Goal: Task Accomplishment & Management: Manage account settings

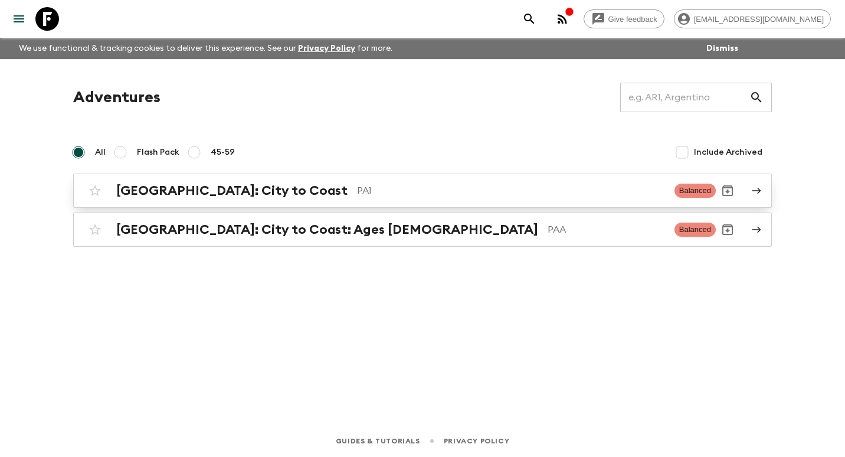
click at [197, 182] on div "[GEOGRAPHIC_DATA]: City to Coast PA1 Balanced" at bounding box center [399, 191] width 633 height 24
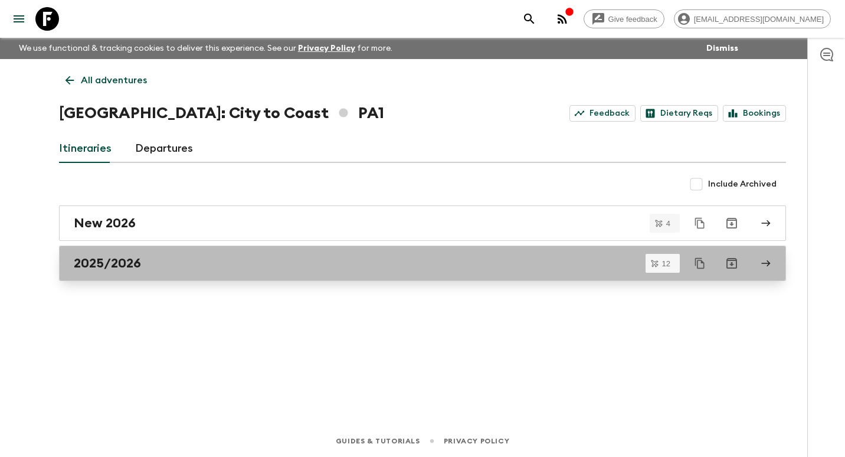
click at [96, 258] on h2 "2025/2026" at bounding box center [107, 263] width 67 height 15
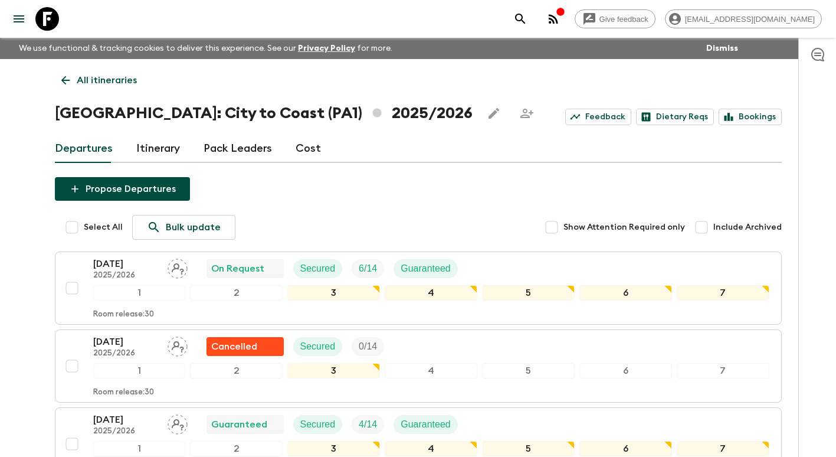
click at [152, 148] on link "Itinerary" at bounding box center [158, 149] width 44 height 28
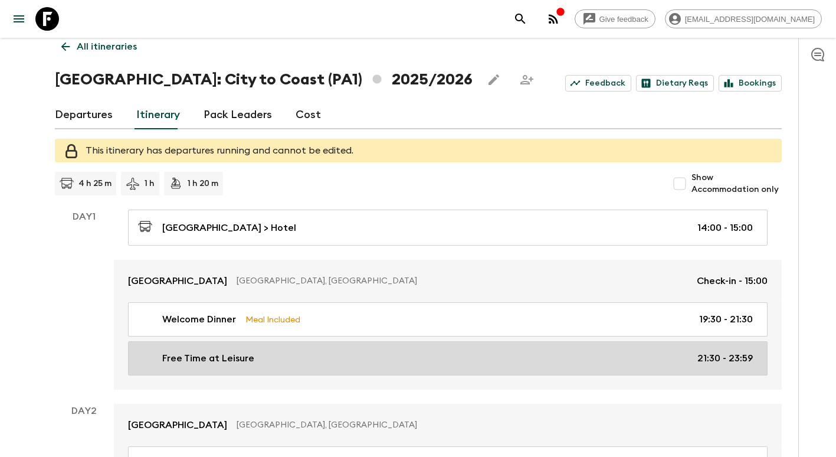
scroll to position [59, 0]
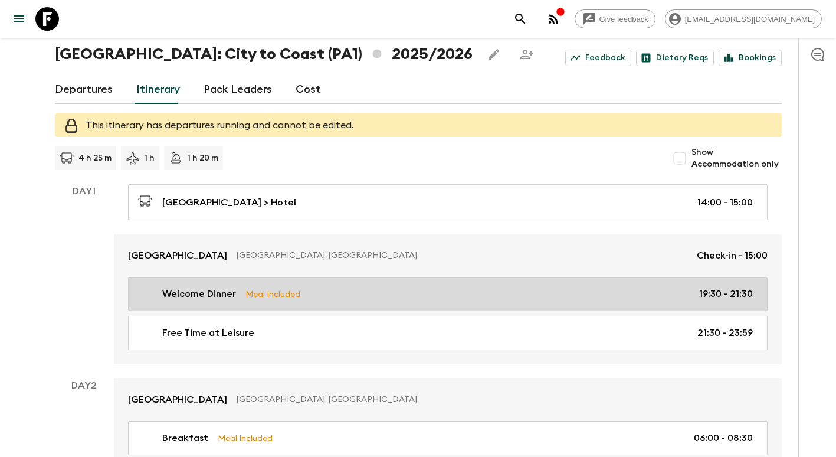
click at [214, 299] on p "Welcome Dinner" at bounding box center [199, 294] width 74 height 14
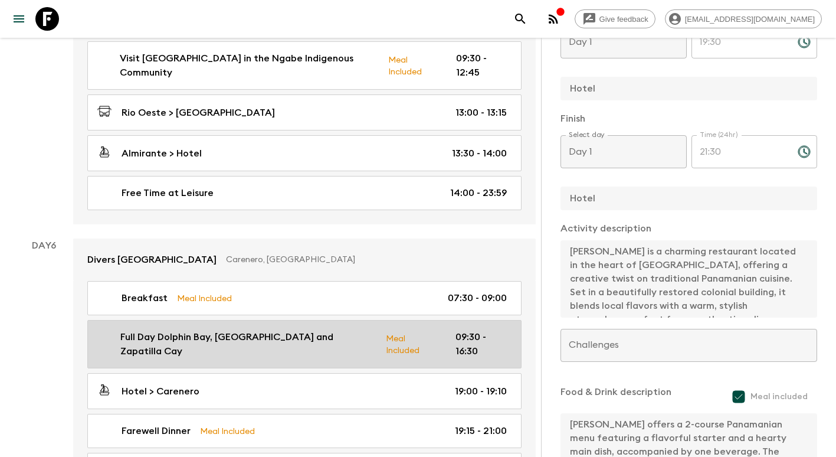
scroll to position [1535, 0]
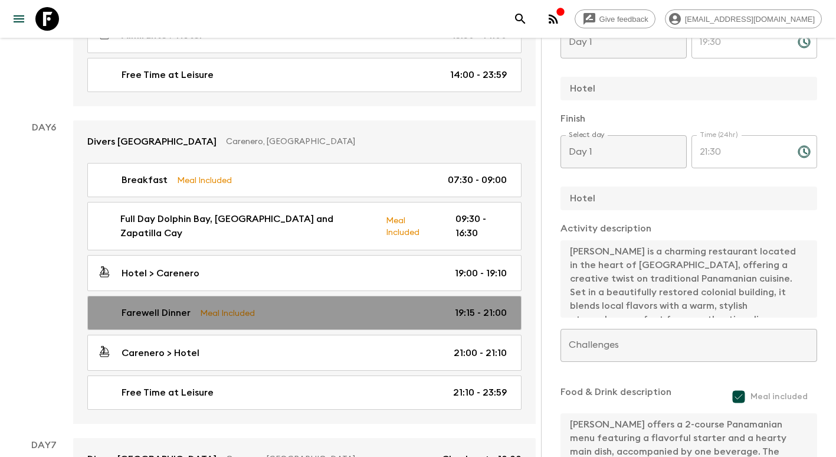
click at [239, 306] on p "Meal Included" at bounding box center [227, 312] width 55 height 13
type input "Farewell Dinner"
type textarea "Receta Michilá, is a cozy beachfront restaurant known for its creative Caribbea…"
type textarea "Caribbean fusion cuisine, 3 course menu"
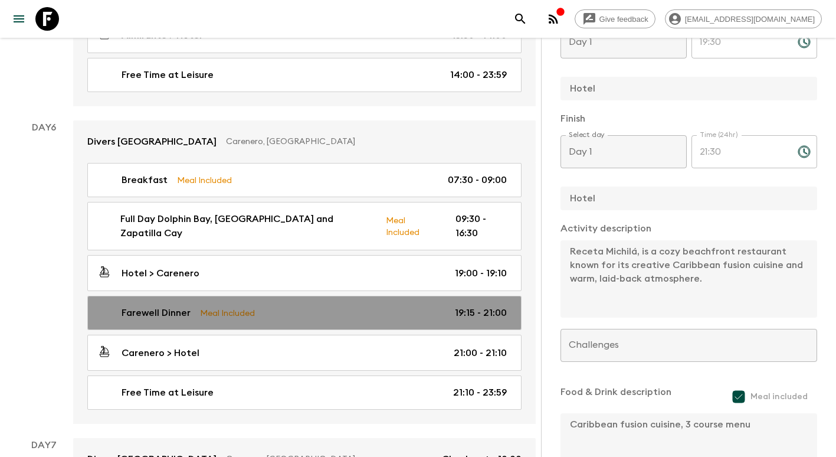
type input "Day 6"
type input "19:15"
type input "Day 6"
type input "21:00"
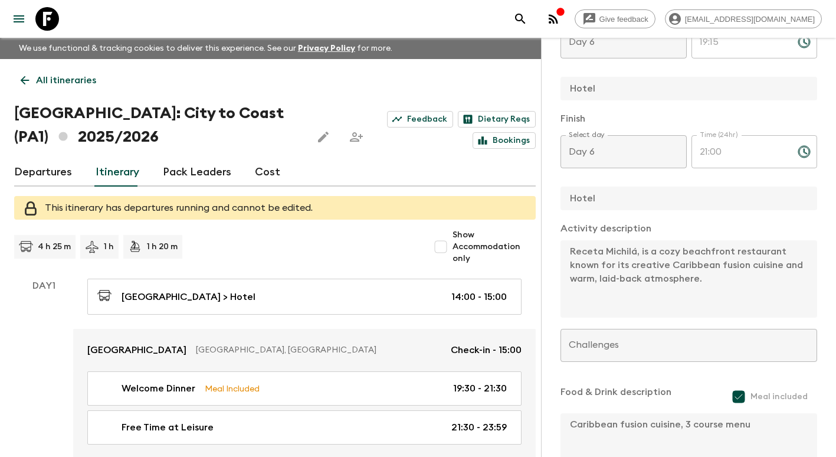
click at [261, 175] on link "Cost" at bounding box center [267, 172] width 25 height 28
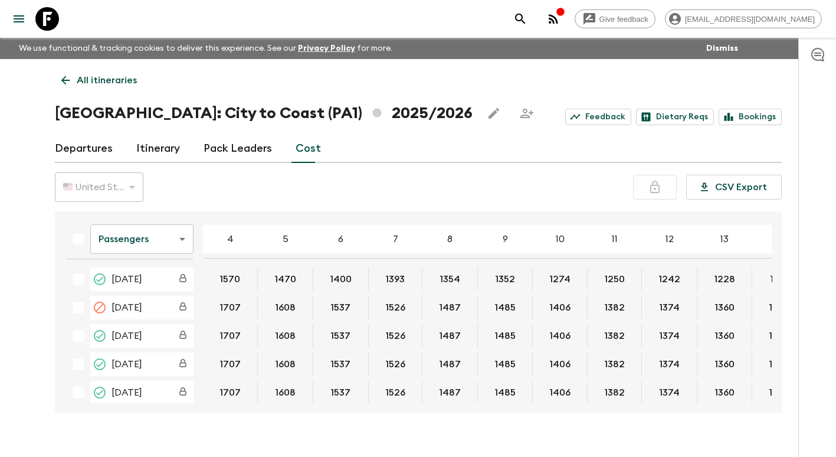
click at [230, 287] on button "1570" at bounding box center [229, 279] width 49 height 24
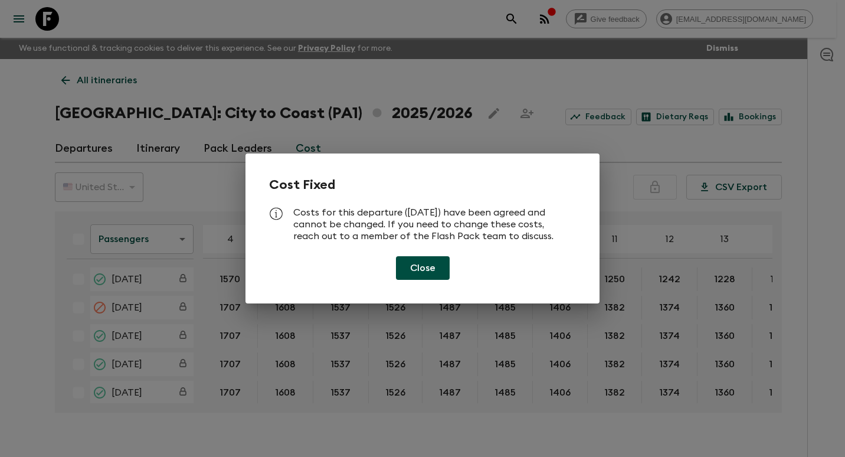
click at [431, 264] on button "Close" at bounding box center [423, 268] width 54 height 24
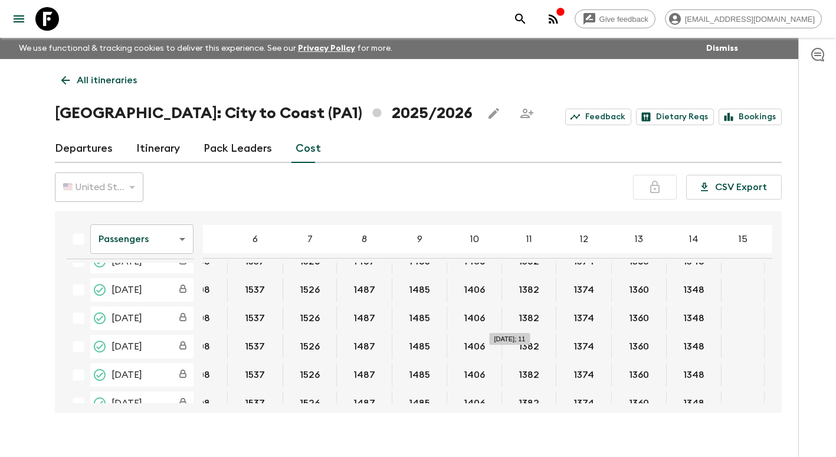
scroll to position [0, 86]
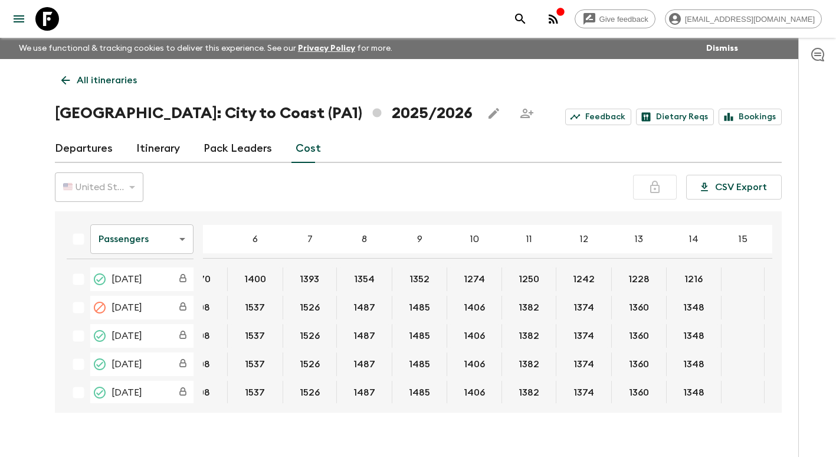
click at [186, 237] on body "Give feedback [EMAIL_ADDRESS][DOMAIN_NAME] We use functional & tracking cookies…" at bounding box center [418, 238] width 836 height 477
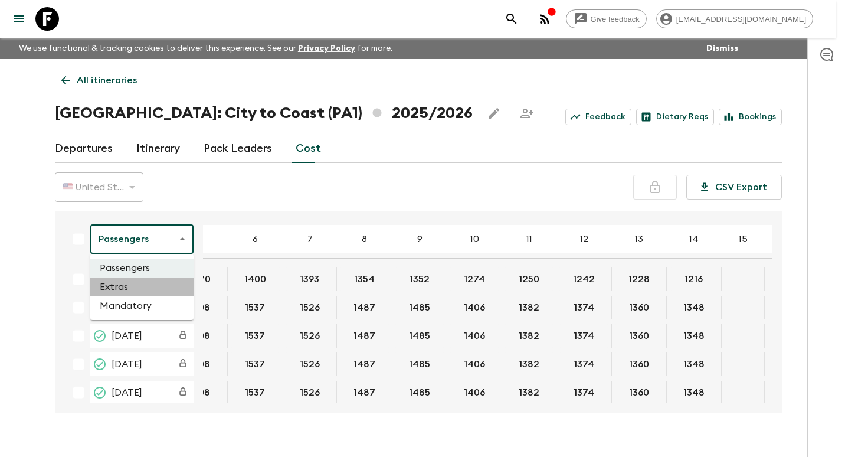
click at [137, 285] on li "Extras" at bounding box center [141, 286] width 103 height 19
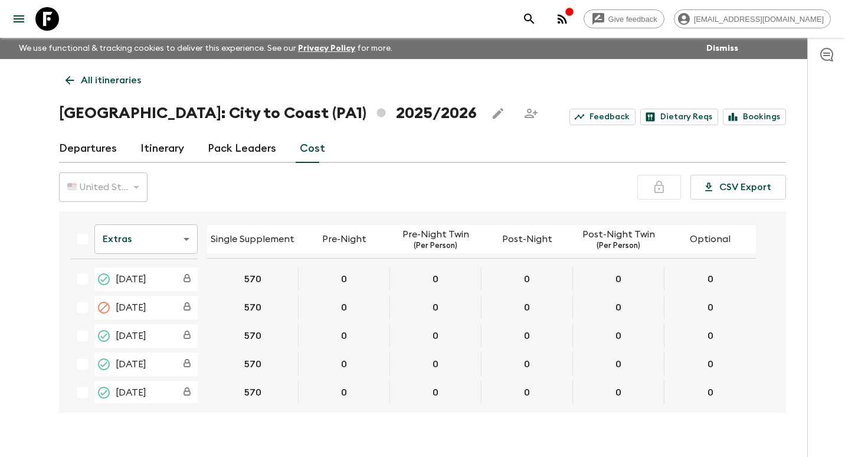
click at [182, 230] on body "Give feedback [EMAIL_ADDRESS][DOMAIN_NAME] We use functional & tracking cookies…" at bounding box center [422, 238] width 845 height 477
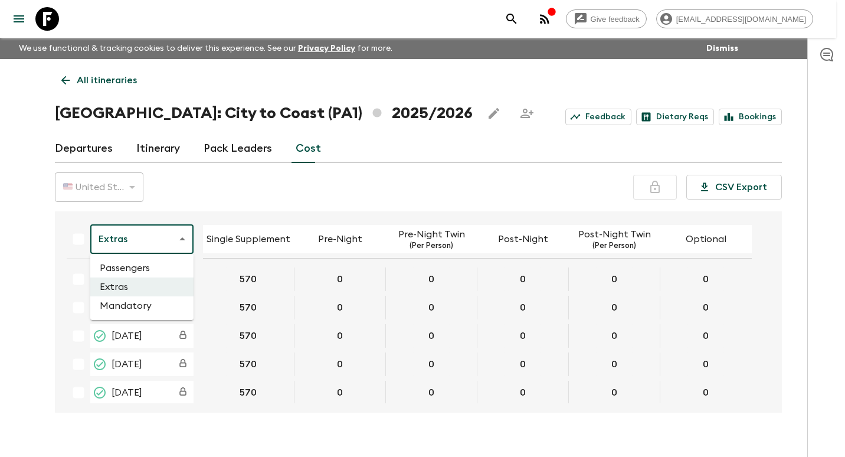
click at [158, 303] on li "Mandatory" at bounding box center [141, 305] width 103 height 19
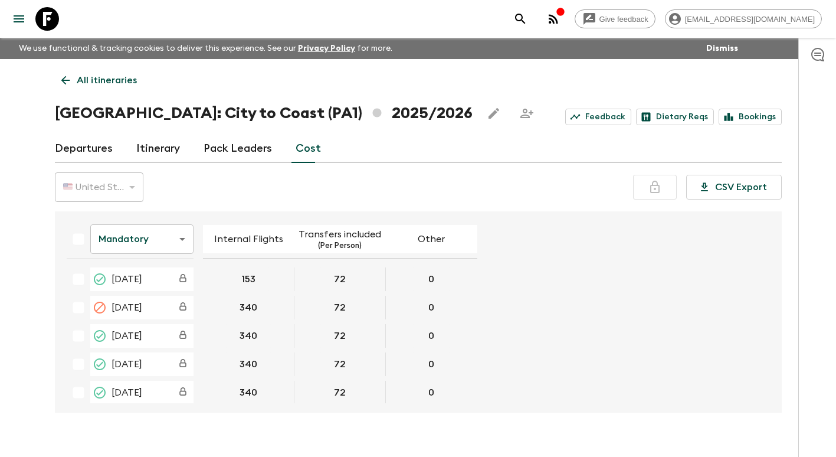
click at [124, 184] on div "🇺🇸 United States Dollar (USD)" at bounding box center [99, 187] width 89 height 33
click at [125, 192] on div "🇺🇸 United States Dollar (USD)" at bounding box center [99, 187] width 89 height 33
click at [182, 245] on body "Give feedback [EMAIL_ADDRESS][DOMAIN_NAME] We use functional & tracking cookies…" at bounding box center [418, 238] width 836 height 477
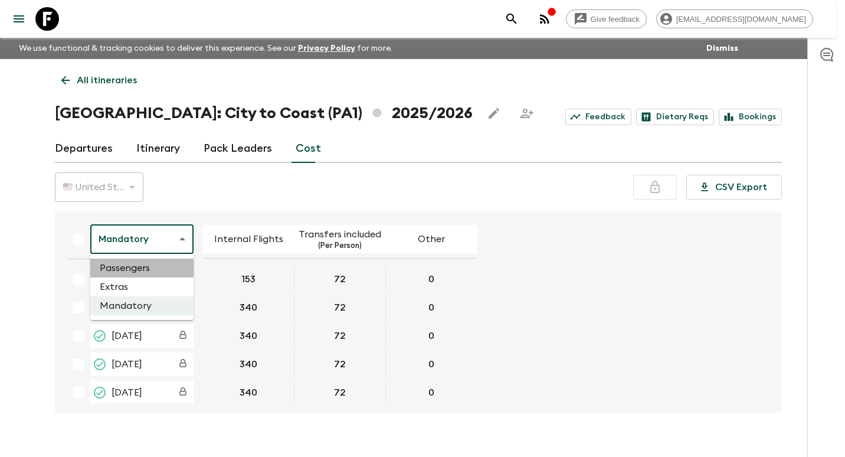
click at [154, 264] on li "Passengers" at bounding box center [141, 268] width 103 height 19
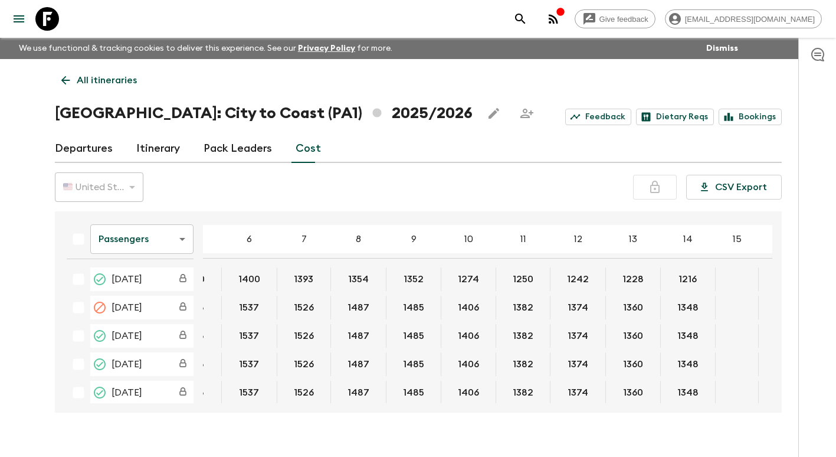
scroll to position [0, 102]
